Goal: Information Seeking & Learning: Learn about a topic

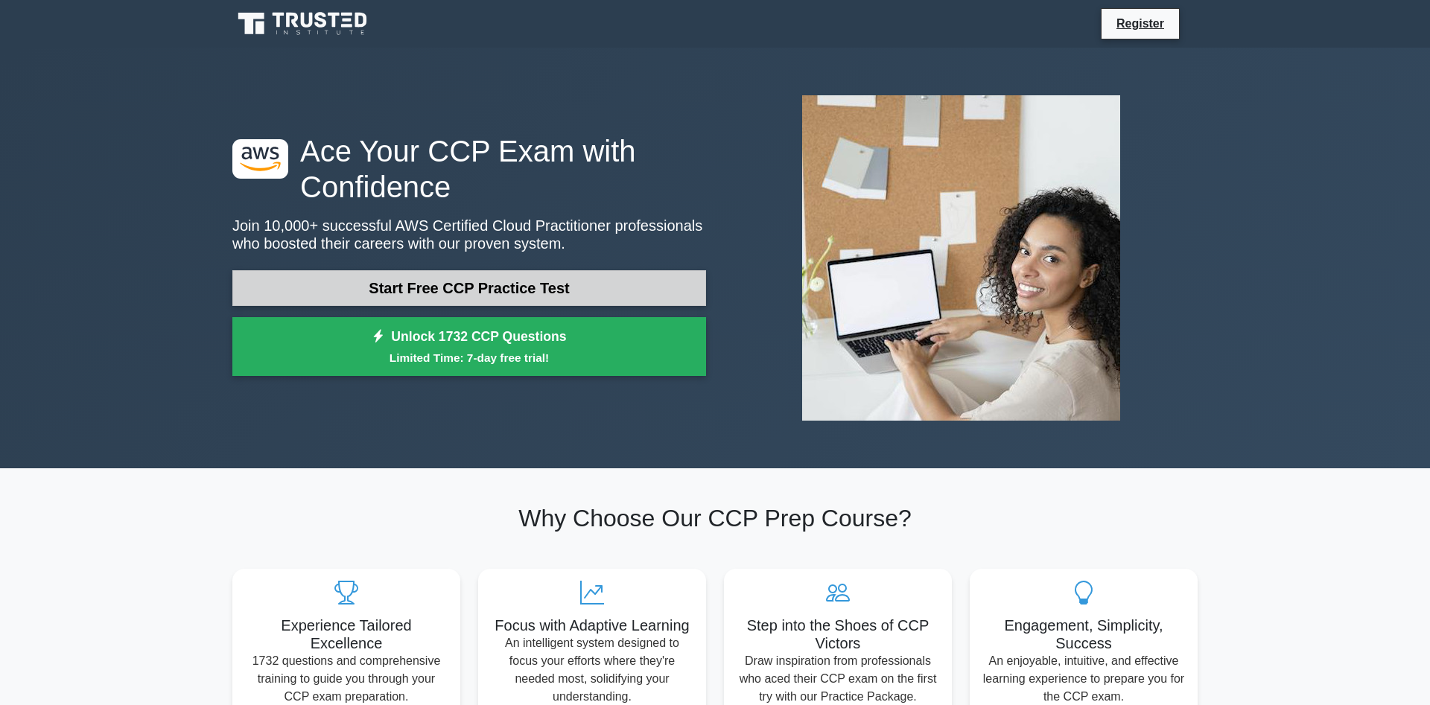
click at [480, 287] on link "Start Free CCP Practice Test" at bounding box center [469, 288] width 474 height 36
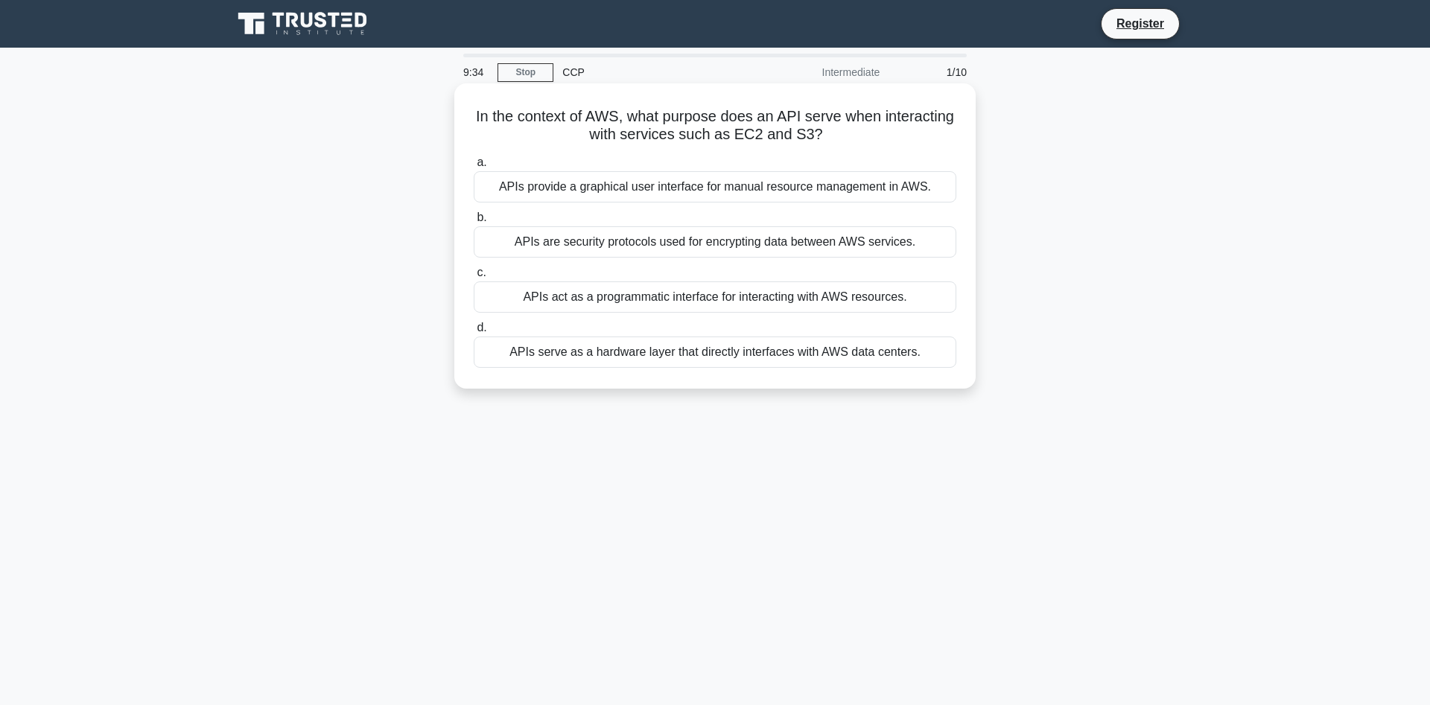
click at [661, 247] on div "APIs are security protocols used for encrypting data between AWS services." at bounding box center [715, 241] width 483 height 31
click at [474, 223] on input "b. APIs are security protocols used for encrypting data between AWS services." at bounding box center [474, 218] width 0 height 10
